Goal: Task Accomplishment & Management: Complete application form

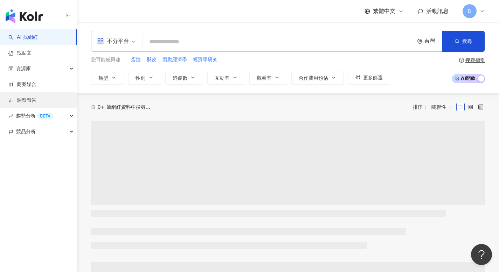
click at [28, 100] on link "洞察報告" at bounding box center [22, 100] width 28 height 7
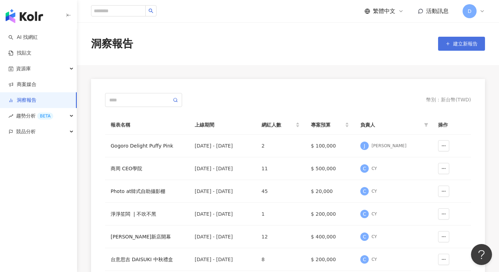
click at [450, 41] on button "建立新報告" at bounding box center [461, 44] width 47 height 14
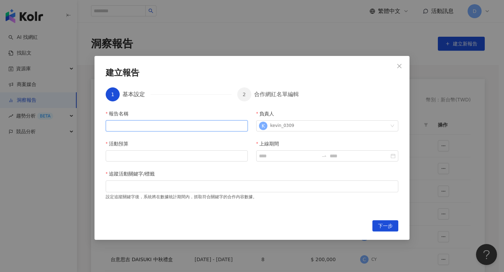
click at [145, 128] on input "報告名稱" at bounding box center [177, 125] width 142 height 11
type input "****"
click at [129, 158] on input "活動預算" at bounding box center [176, 156] width 141 height 11
type input "*******"
click at [272, 155] on input "上線期間" at bounding box center [289, 156] width 60 height 8
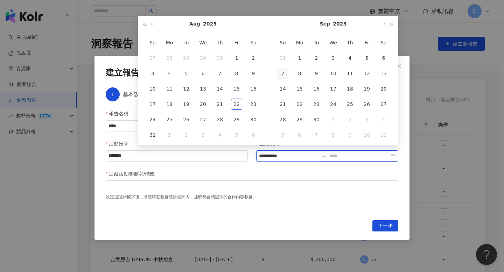
type input "**********"
click at [237, 55] on div "1" at bounding box center [236, 58] width 11 height 11
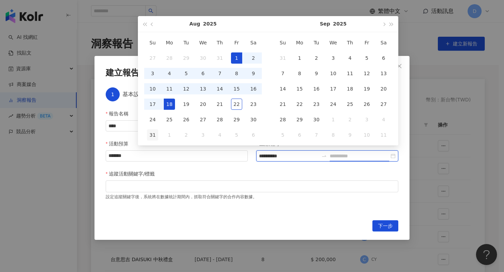
type input "**********"
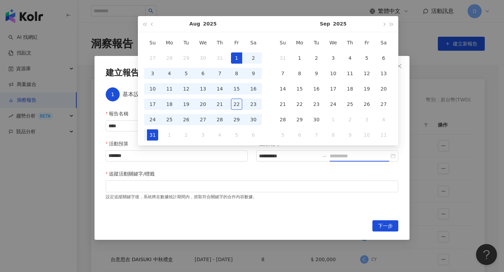
click at [152, 132] on div "31" at bounding box center [152, 135] width 11 height 11
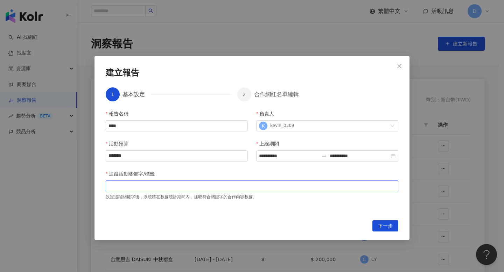
click at [197, 184] on div at bounding box center [252, 186] width 290 height 5
type input "*"
type input "**"
click at [383, 230] on span "下一步" at bounding box center [385, 226] width 15 height 11
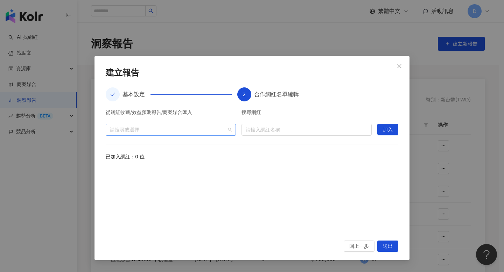
click at [193, 130] on div at bounding box center [167, 129] width 120 height 5
click at [258, 130] on input "search" at bounding box center [307, 129] width 122 height 11
type input "*"
type input "**"
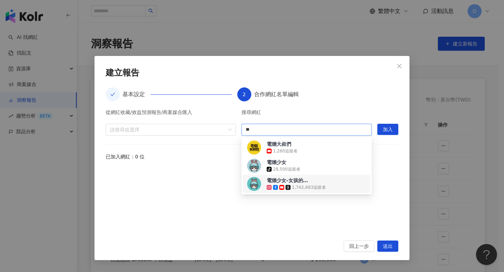
click at [321, 183] on div "電獺少女-女孩的科技日常 1,742,683 追蹤者" at bounding box center [296, 184] width 59 height 14
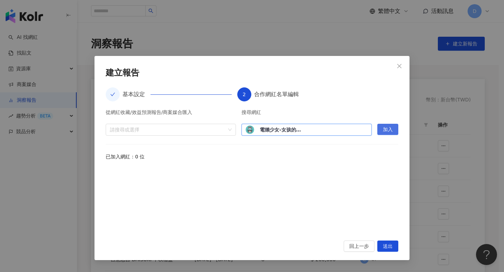
click at [383, 132] on span "加入" at bounding box center [388, 129] width 10 height 11
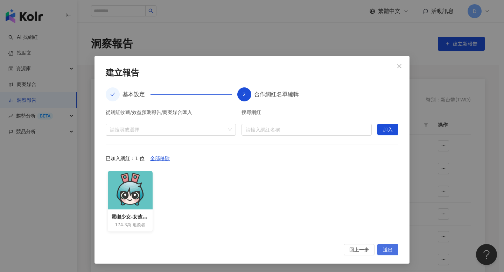
click at [384, 249] on span "送出" at bounding box center [388, 250] width 10 height 11
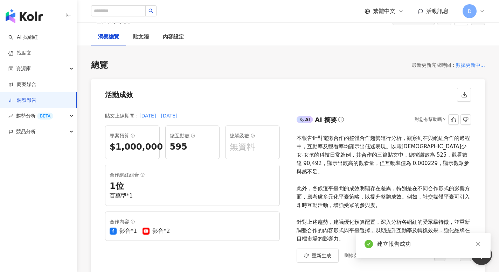
scroll to position [37, 0]
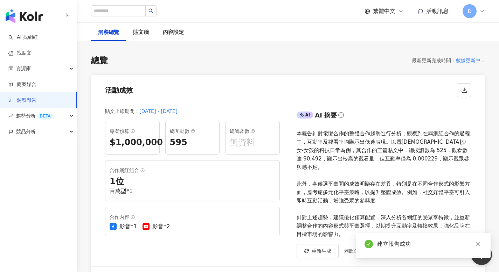
click at [66, 13] on icon "button" at bounding box center [69, 16] width 6 height 6
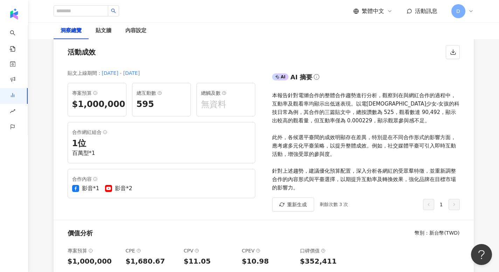
scroll to position [71, 0]
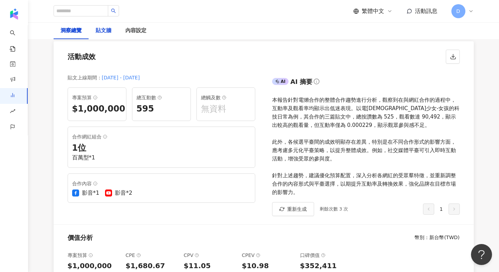
click at [110, 27] on div "貼文牆" at bounding box center [104, 31] width 16 height 8
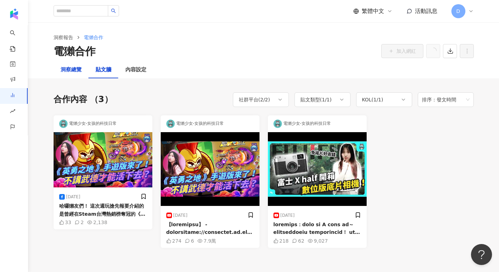
click at [76, 69] on div "洞察總覽" at bounding box center [71, 70] width 21 height 8
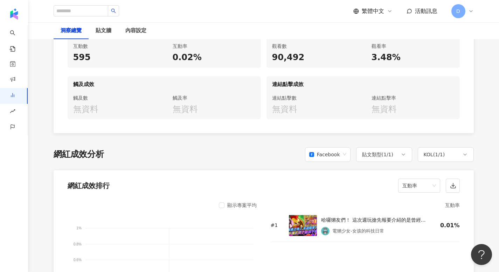
scroll to position [461, 0]
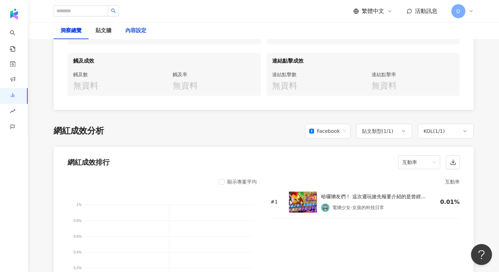
click at [136, 29] on div "內容設定" at bounding box center [135, 31] width 21 height 8
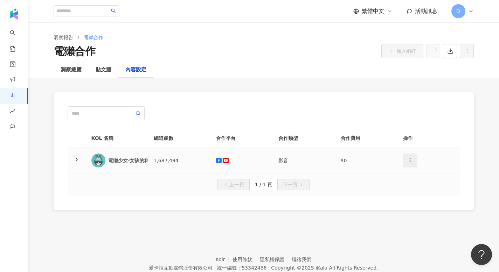
click at [410, 159] on icon "button" at bounding box center [410, 161] width 6 height 6
click at [393, 154] on td "$0" at bounding box center [366, 161] width 62 height 26
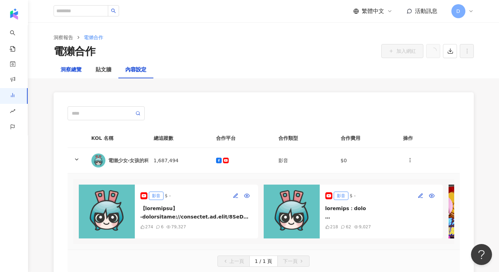
click at [77, 69] on div "洞察總覽" at bounding box center [71, 70] width 21 height 8
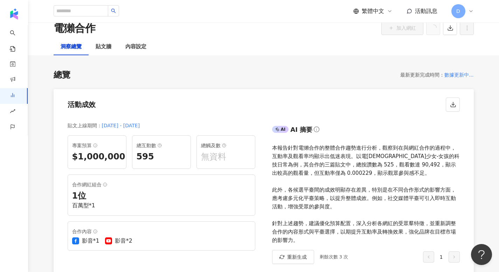
scroll to position [0, 0]
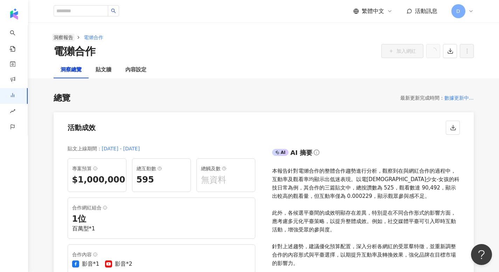
click at [64, 36] on link "洞察報告" at bounding box center [63, 38] width 22 height 8
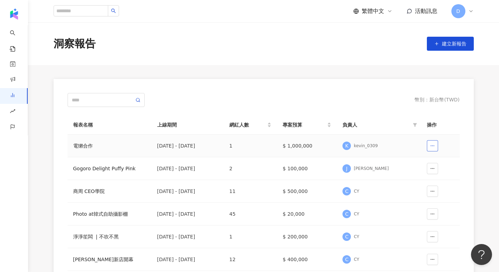
click at [434, 147] on button "button" at bounding box center [432, 145] width 11 height 11
click at [122, 143] on div "電獺合作" at bounding box center [109, 146] width 73 height 8
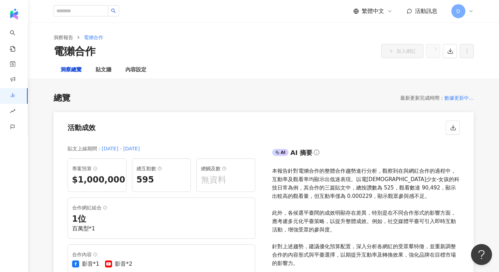
click at [88, 144] on div "貼文上線期間 ： [DATE] - [DATE] 專案預算 $1,000,000 總互動數 595 總觸及數 無資料 合作網紅組合 1 位 百萬型*1 合作內…" at bounding box center [159, 217] width 210 height 157
click at [131, 71] on div "內容設定" at bounding box center [135, 70] width 21 height 8
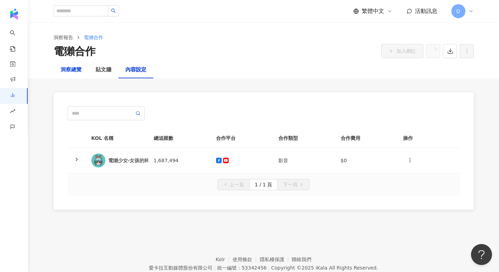
click at [73, 70] on div "洞察總覽" at bounding box center [71, 70] width 21 height 8
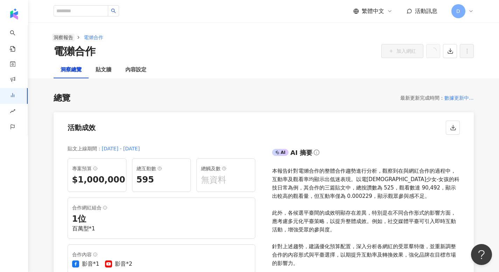
click at [63, 39] on link "洞察報告" at bounding box center [63, 38] width 22 height 8
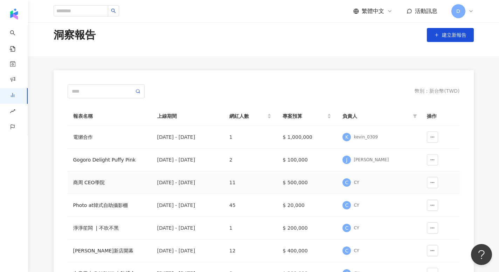
scroll to position [22, 0]
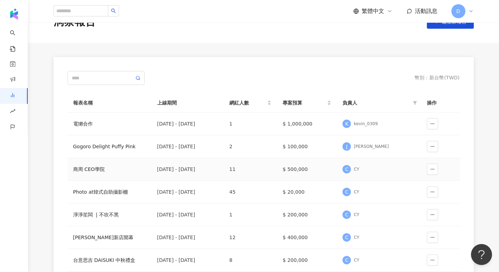
click at [86, 170] on div "商周 CEO學院" at bounding box center [109, 170] width 73 height 8
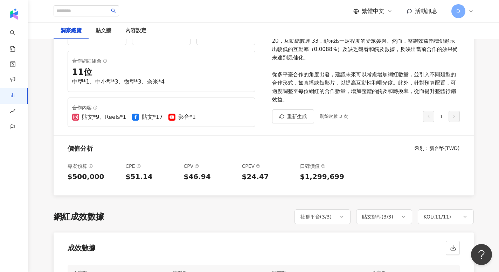
scroll to position [127, 0]
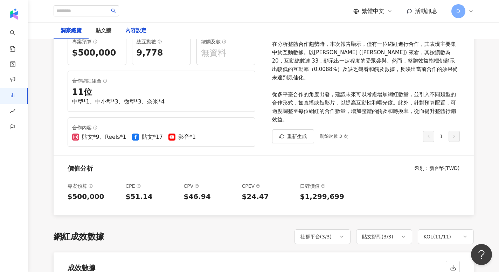
click at [134, 32] on div "內容設定" at bounding box center [135, 31] width 21 height 8
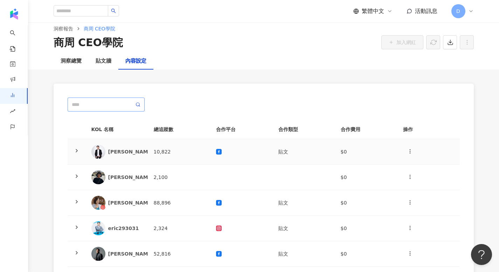
scroll to position [13, 0]
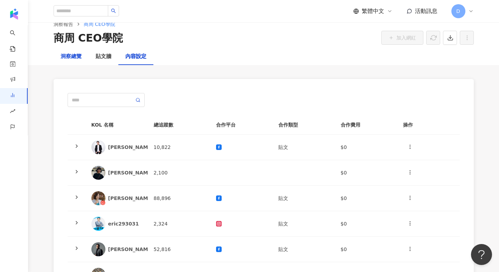
click at [71, 55] on div "洞察總覽" at bounding box center [71, 57] width 21 height 8
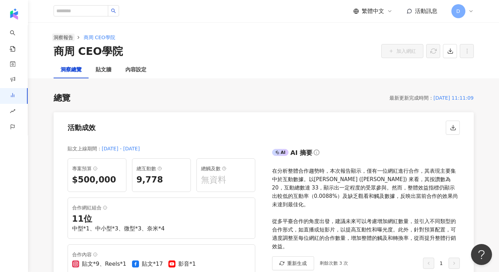
click at [63, 36] on link "洞察報告" at bounding box center [63, 38] width 22 height 8
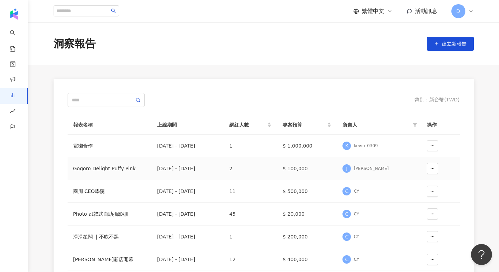
click at [109, 169] on div "Gogoro Delight Puffy Pink" at bounding box center [109, 169] width 73 height 8
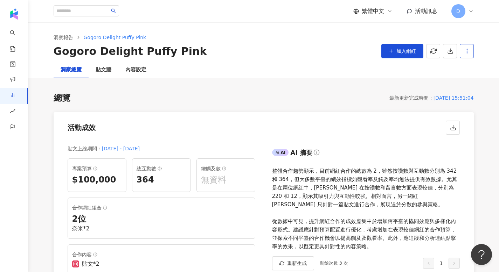
click at [467, 53] on circle "button" at bounding box center [467, 53] width 1 height 1
click at [479, 68] on div "設定報告" at bounding box center [478, 68] width 27 height 8
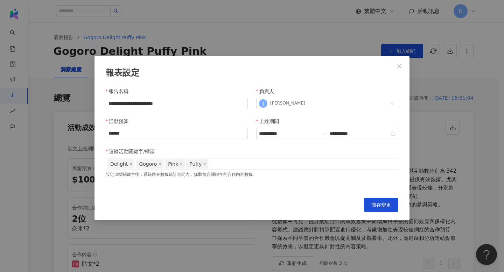
click at [204, 176] on div "設定追蹤關鍵字後，系統將在數據統計期間內，抓取符合關鍵字的合作內容數據。" at bounding box center [252, 174] width 293 height 8
click at [400, 63] on icon "close" at bounding box center [400, 66] width 6 height 6
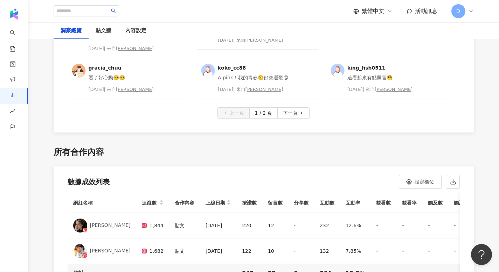
scroll to position [1902, 0]
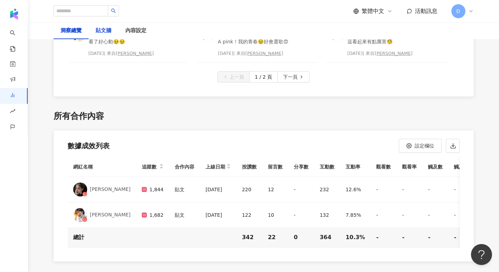
click at [100, 30] on div "貼文牆" at bounding box center [104, 31] width 16 height 8
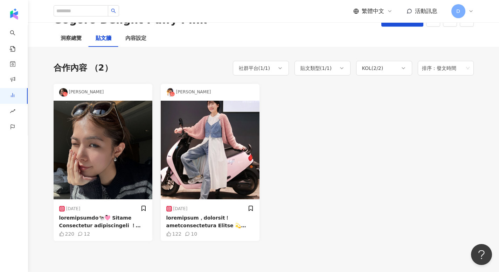
scroll to position [36, 0]
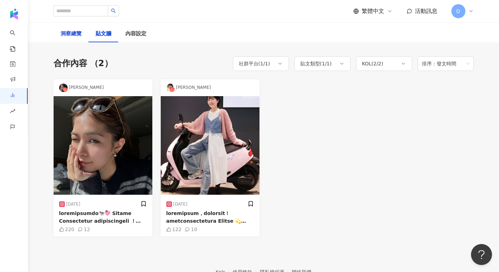
click at [75, 33] on div "洞察總覽" at bounding box center [71, 34] width 21 height 8
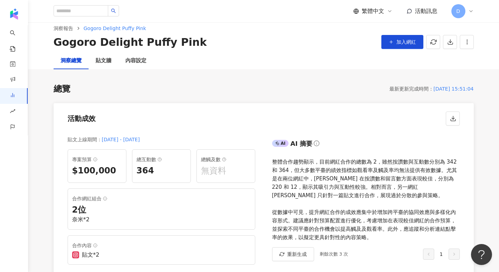
scroll to position [18, 0]
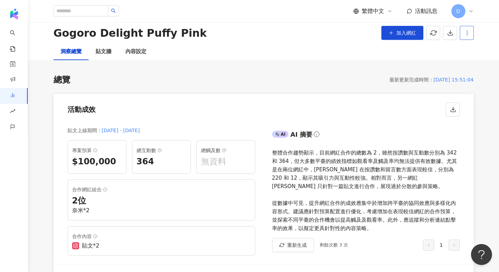
click at [463, 32] on button "button" at bounding box center [467, 33] width 14 height 14
click at [482, 48] on div "設定報告" at bounding box center [478, 50] width 27 height 8
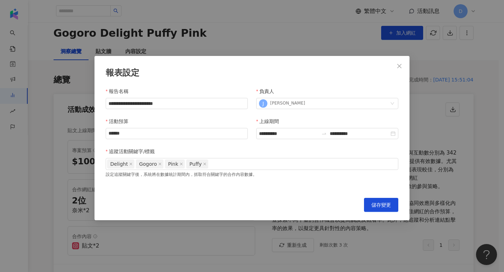
click at [145, 174] on div "設定追蹤關鍵字後，系統將在數據統計期間內，抓取符合關鍵字的合作內容數據。" at bounding box center [252, 174] width 293 height 8
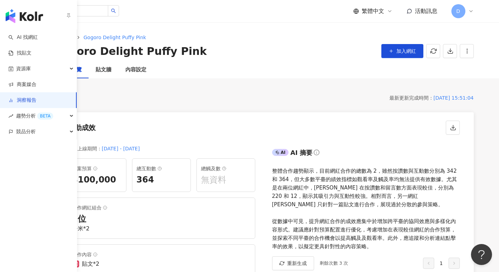
click at [20, 103] on link "洞察報告" at bounding box center [22, 100] width 28 height 7
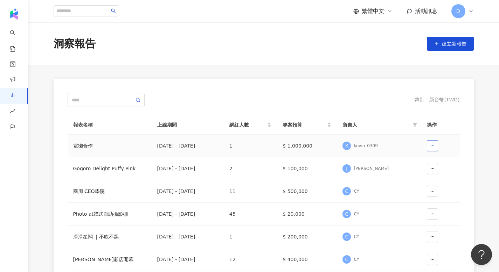
click at [431, 145] on icon "button" at bounding box center [432, 146] width 5 height 5
click at [167, 144] on div "[DATE] - [DATE]" at bounding box center [187, 146] width 61 height 8
click at [89, 143] on div "電獺合作" at bounding box center [109, 146] width 73 height 8
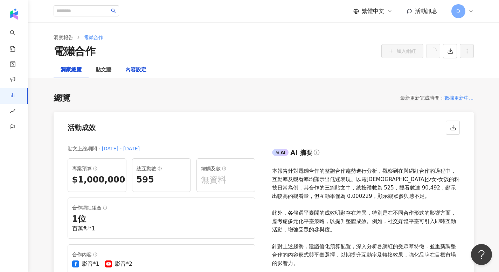
click at [137, 71] on div "內容設定" at bounding box center [135, 70] width 21 height 8
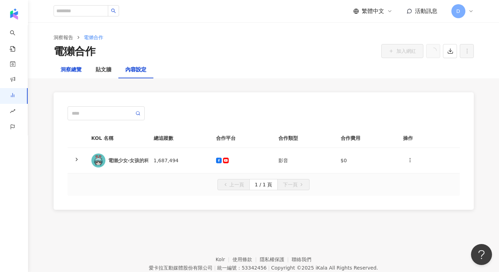
click at [76, 69] on div "洞察總覽" at bounding box center [71, 70] width 21 height 8
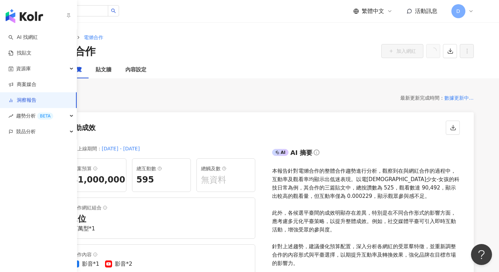
click at [70, 16] on icon "button" at bounding box center [69, 16] width 6 height 6
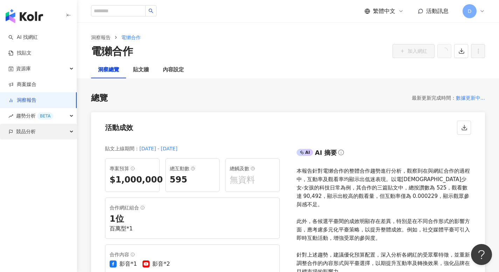
click at [39, 134] on div "競品分析" at bounding box center [38, 132] width 77 height 16
